Goal: Task Accomplishment & Management: Manage account settings

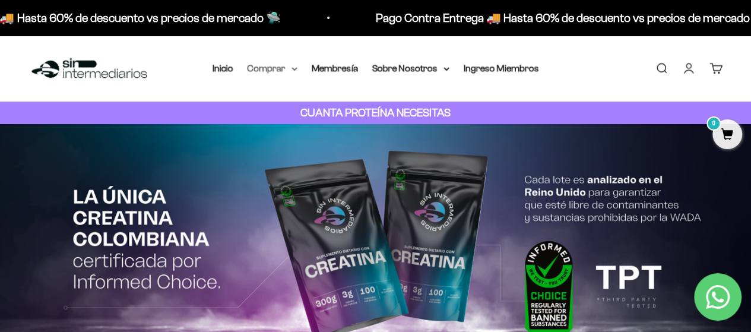
click at [277, 67] on summary "Comprar" at bounding box center [273, 68] width 50 height 15
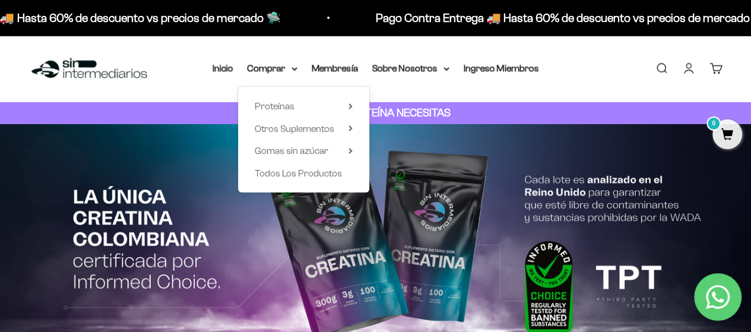
click at [682, 69] on link "Iniciar sesión" at bounding box center [688, 68] width 13 height 13
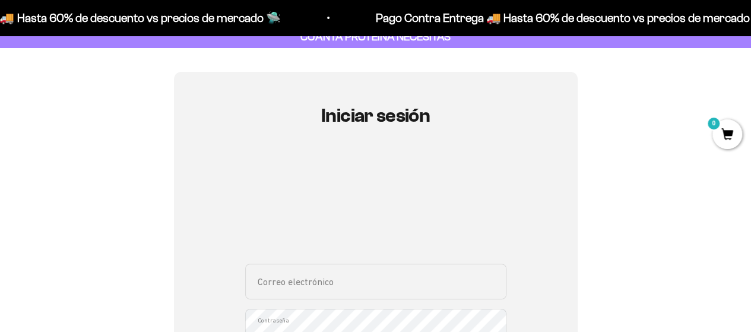
scroll to position [119, 0]
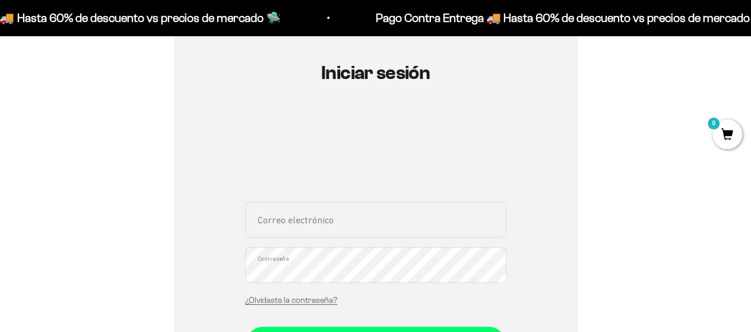
click at [300, 241] on div "Correo electrónico Contraseña ¿Olvidaste la contraseña?" at bounding box center [375, 257] width 261 height 110
click at [300, 221] on input "Correo electrónico" at bounding box center [375, 220] width 261 height 36
type input "jessi0830@hotmail.com"
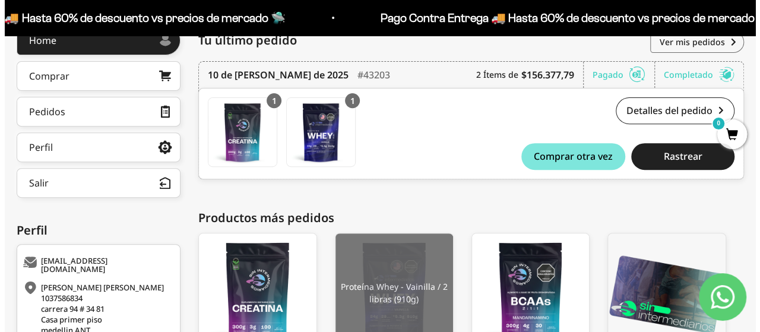
scroll to position [238, 0]
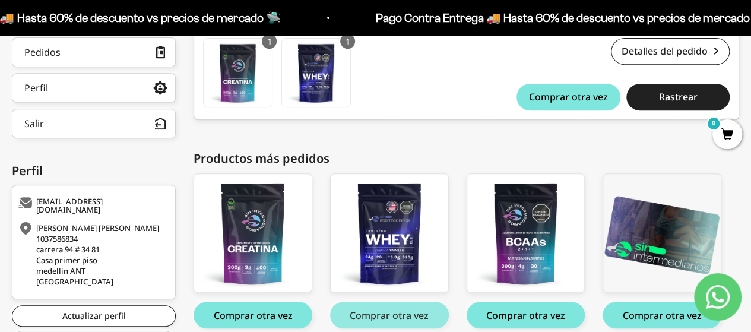
click at [380, 321] on button "Comprar otra vez" at bounding box center [389, 315] width 119 height 27
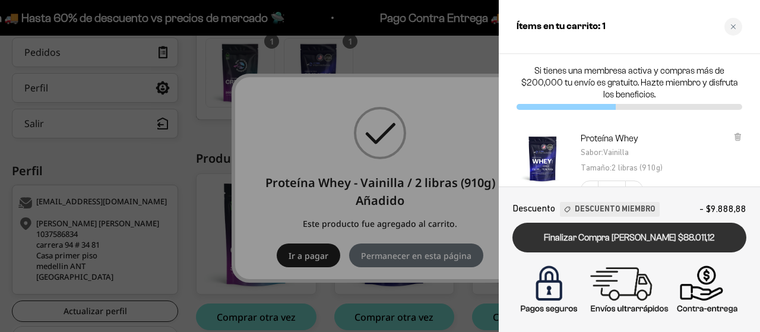
click at [629, 236] on link "Finalizar Compra Segura $88.011,12" at bounding box center [629, 238] width 234 height 30
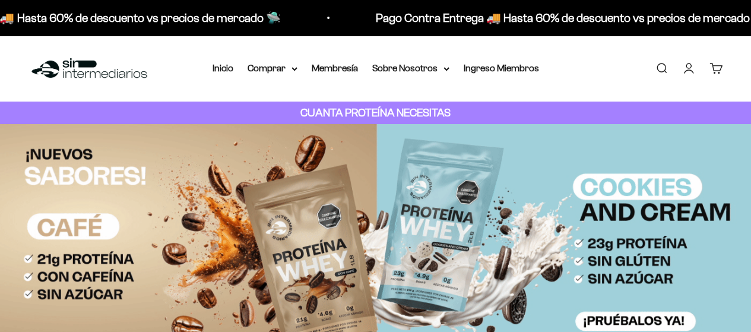
click at [685, 67] on link "Cuenta" at bounding box center [688, 68] width 13 height 13
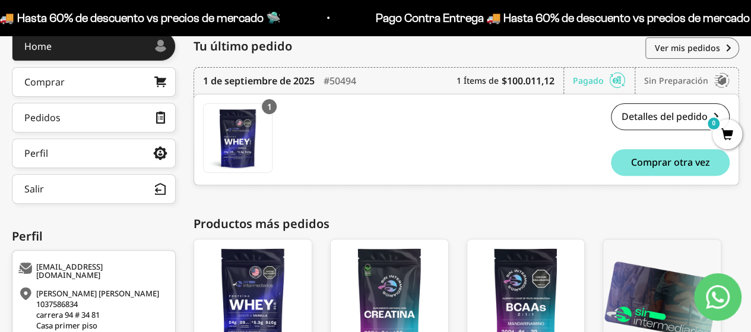
scroll to position [113, 0]
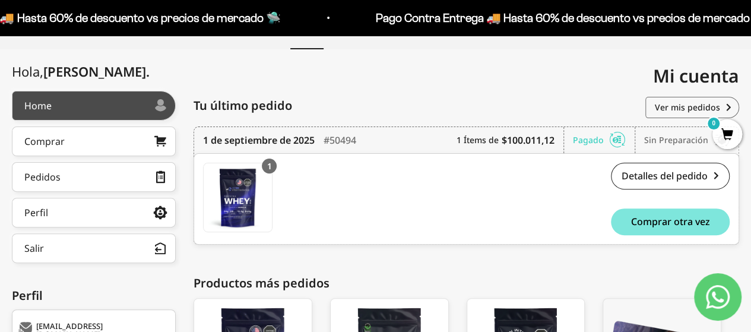
click at [78, 101] on link "Home" at bounding box center [94, 106] width 164 height 30
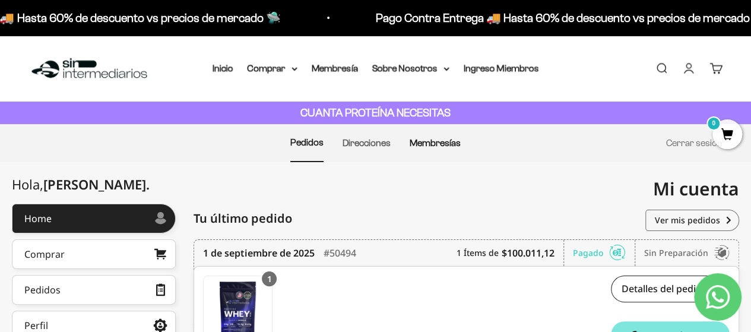
click at [448, 145] on link "Membresías" at bounding box center [435, 143] width 51 height 10
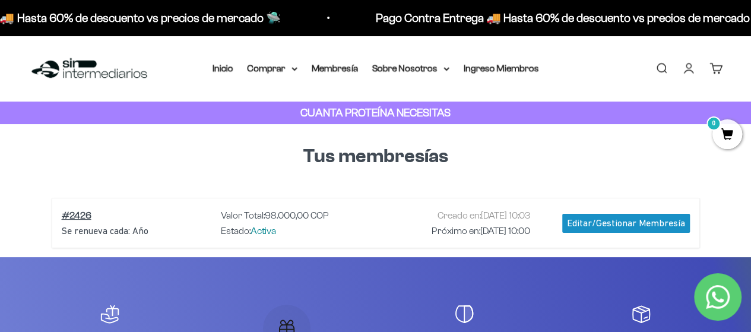
click at [689, 71] on link "Cuenta" at bounding box center [688, 68] width 13 height 13
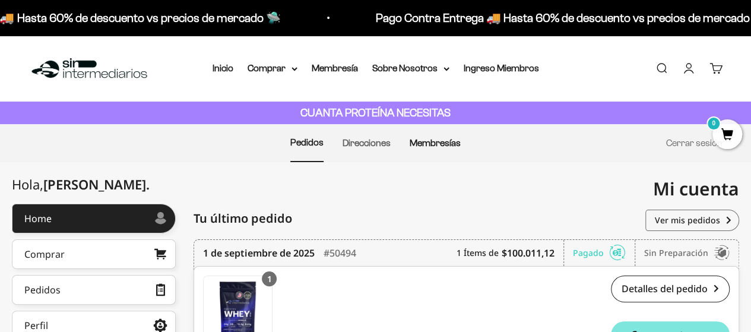
click at [425, 138] on link "Membresías" at bounding box center [435, 143] width 51 height 10
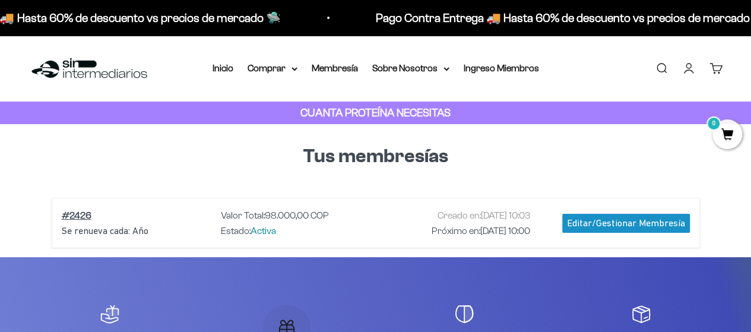
click at [656, 222] on div "Editar/Gestionar Membresía" at bounding box center [626, 223] width 128 height 19
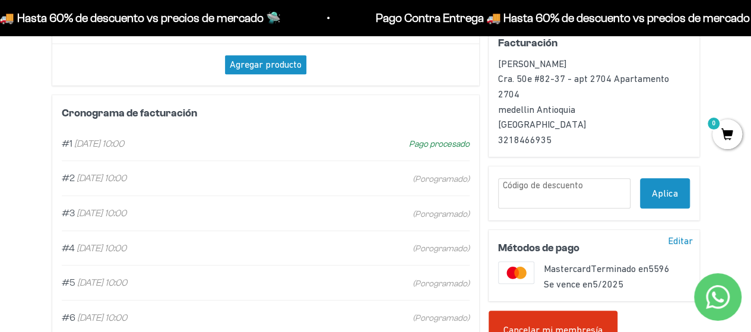
scroll to position [238, 0]
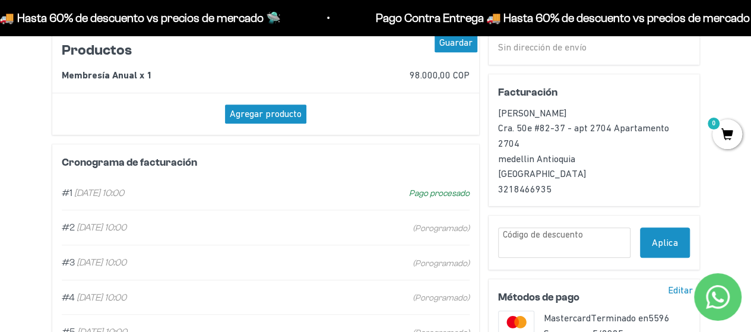
click at [442, 229] on span "(Porogramado)" at bounding box center [441, 229] width 57 height 14
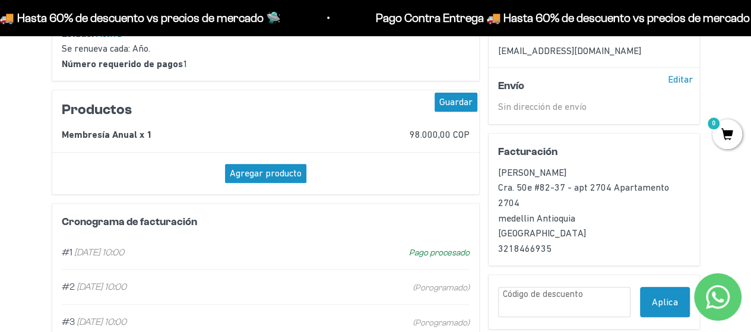
scroll to position [0, 0]
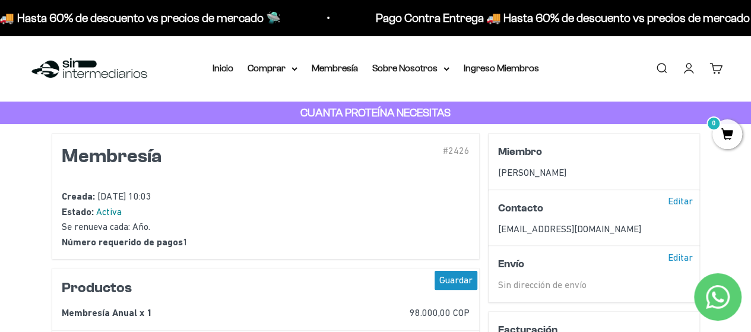
click at [685, 70] on link "Cuenta" at bounding box center [688, 68] width 13 height 13
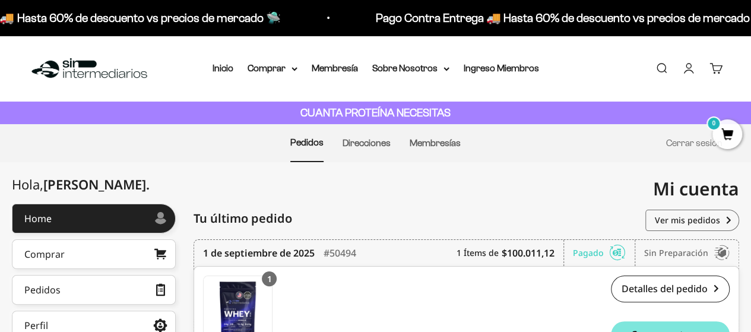
click at [694, 64] on link "Cuenta" at bounding box center [688, 68] width 13 height 13
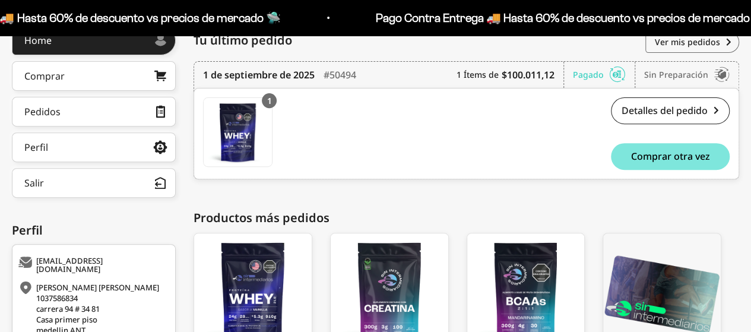
scroll to position [178, 0]
click at [129, 182] on button "Salir" at bounding box center [94, 183] width 164 height 30
click at [164, 181] on icon at bounding box center [160, 183] width 12 height 12
